Goal: Information Seeking & Learning: Stay updated

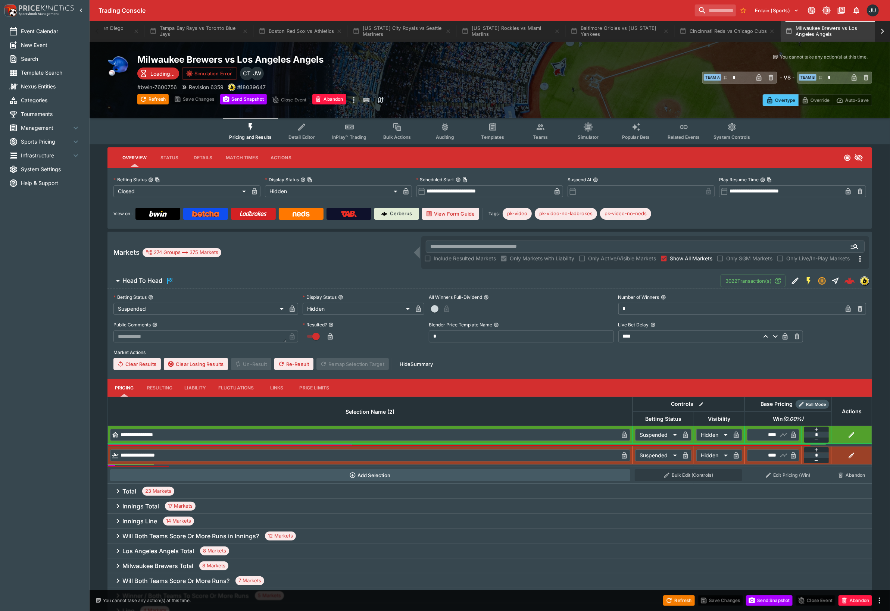
scroll to position [0, 358]
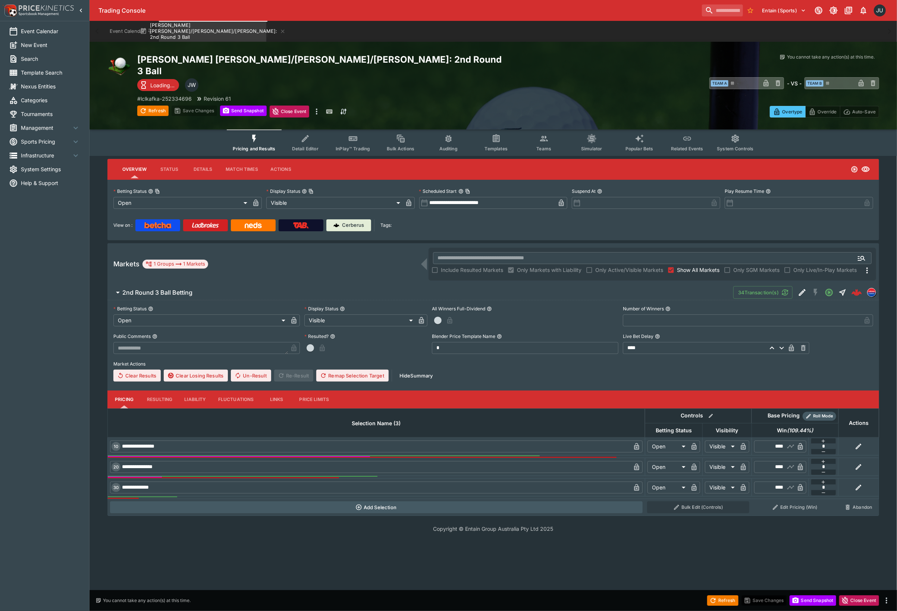
type input "******"
type input "**********"
